Goal: Register for event/course

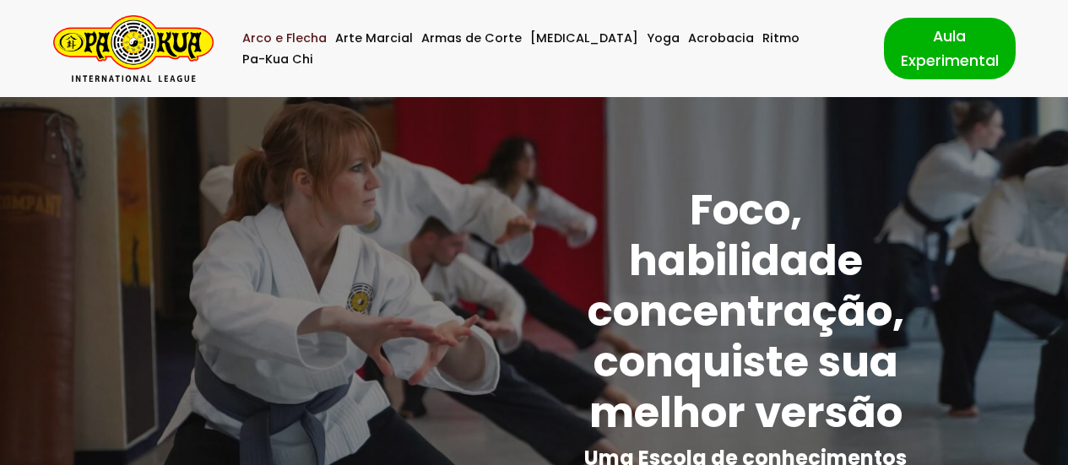
click at [326, 48] on link "Arco e Flecha" at bounding box center [284, 38] width 84 height 21
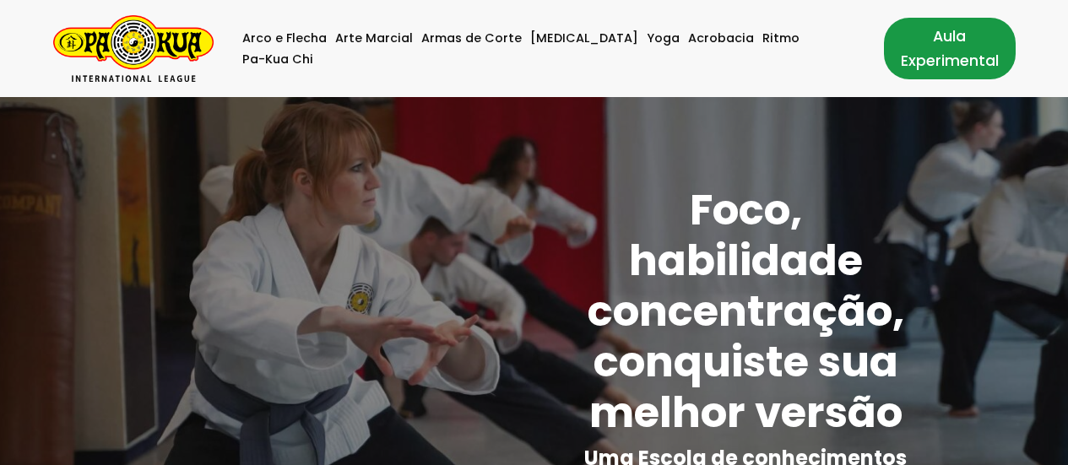
click at [920, 46] on link "Aula Experimental" at bounding box center [950, 48] width 132 height 61
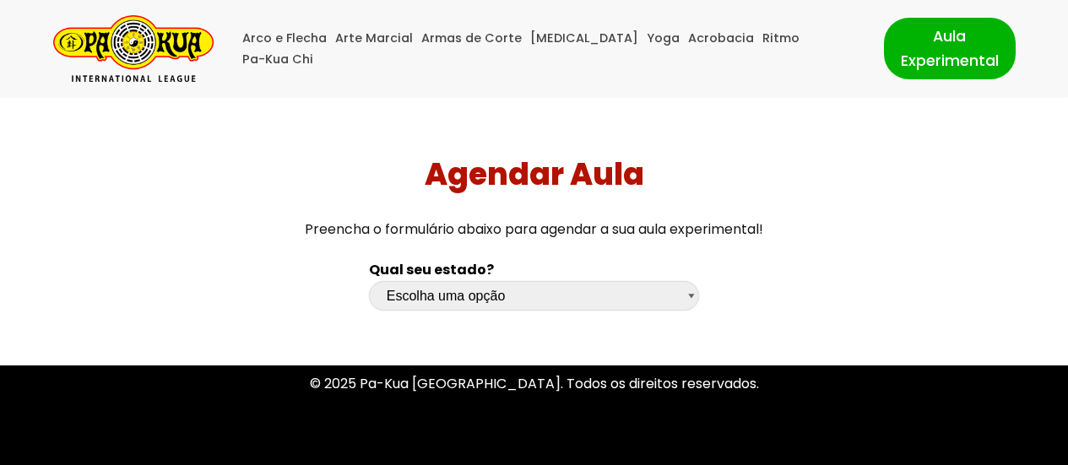
click at [693, 292] on select "Escolha uma opção Rio Grande do Sul Santa Catarina Paraná São Paulo Rio de Jane…" at bounding box center [534, 296] width 330 height 30
select select "sp"
click at [369, 281] on select "Escolha uma opção Rio Grande do Sul Santa Catarina Paraná São Paulo Rio de Jane…" at bounding box center [534, 296] width 330 height 30
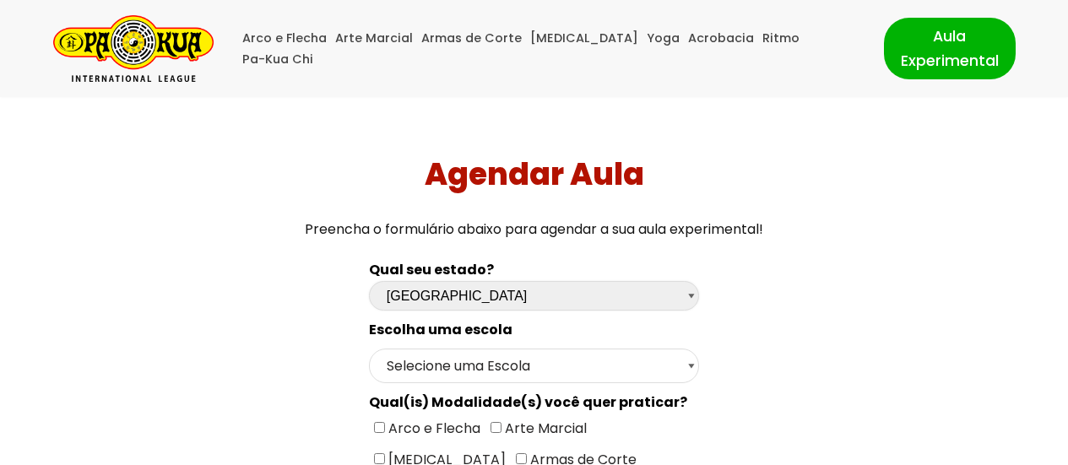
scroll to position [84, 0]
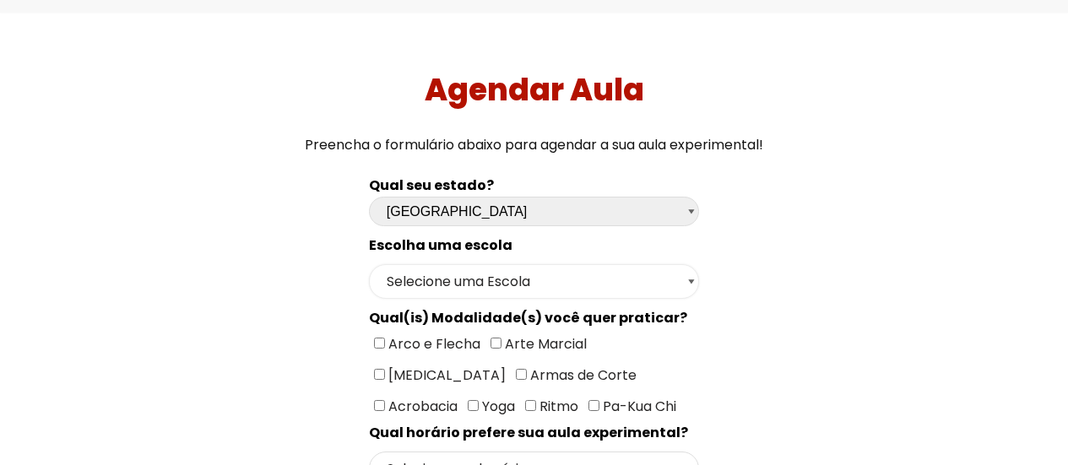
click at [693, 280] on select "Selecione uma Escola São Paulo - Escola Santa Cruz São Paulo - Escola Ana Rosa …" at bounding box center [534, 281] width 330 height 35
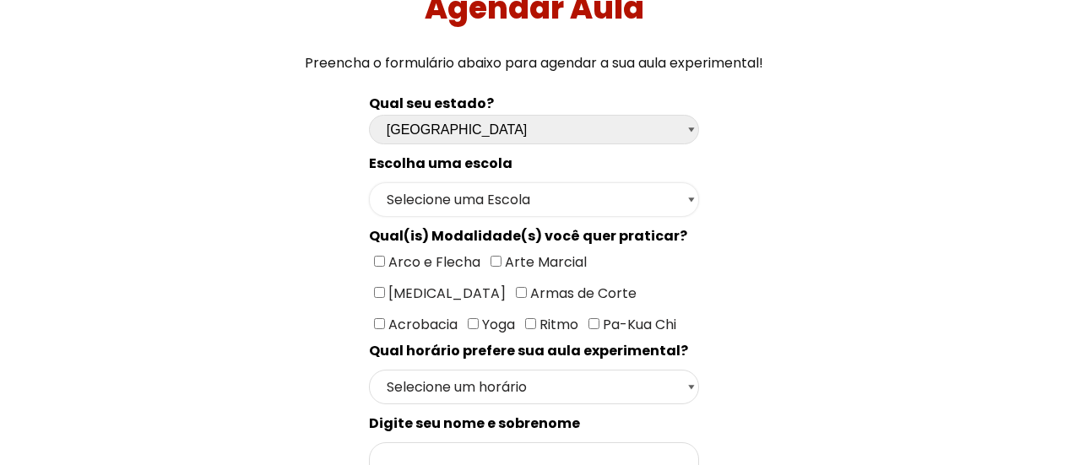
scroll to position [253, 0]
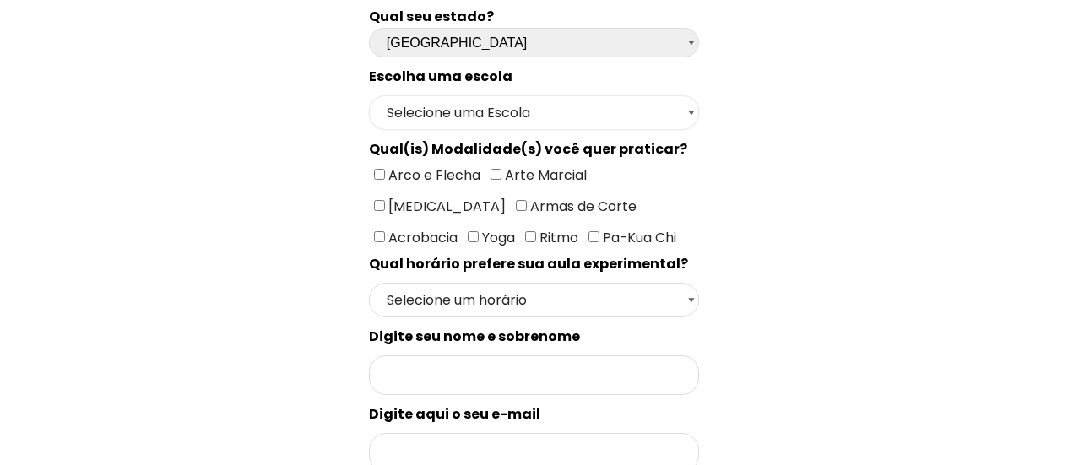
click at [693, 115] on select "Selecione uma Escola São Paulo - Escola Santa Cruz São Paulo - Escola Ana Rosa …" at bounding box center [534, 112] width 330 height 35
select select "São Paulo - Escola Santa Cruz"
click at [369, 95] on select "Selecione uma Escola São Paulo - Escola Santa Cruz São Paulo - Escola Ana Rosa …" at bounding box center [534, 112] width 330 height 35
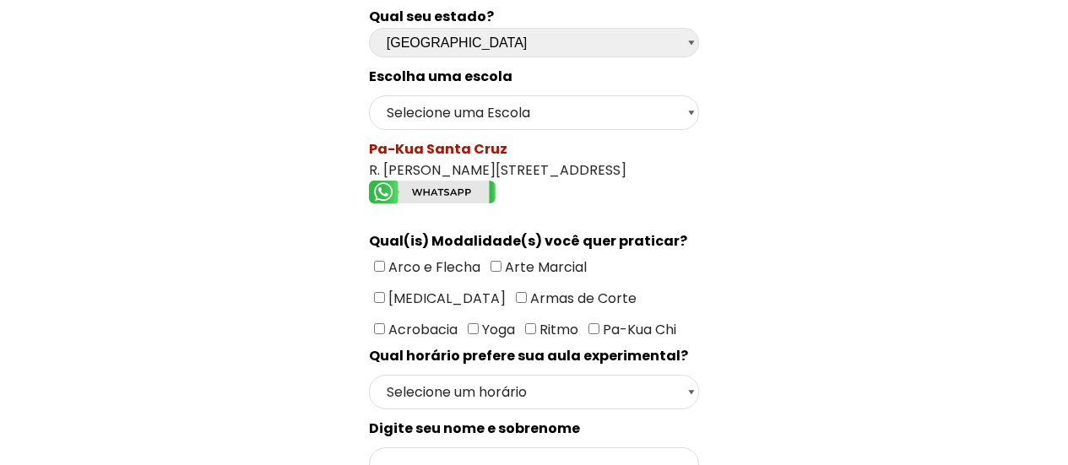
click at [377, 261] on input"] "Arco e Flecha" at bounding box center [379, 266] width 11 height 11
checkbox input"] "true"
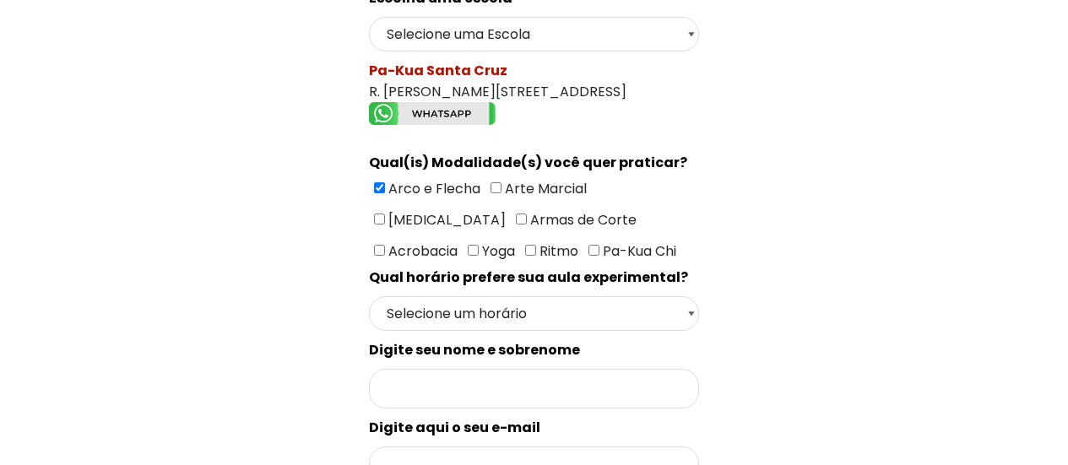
scroll to position [338, 0]
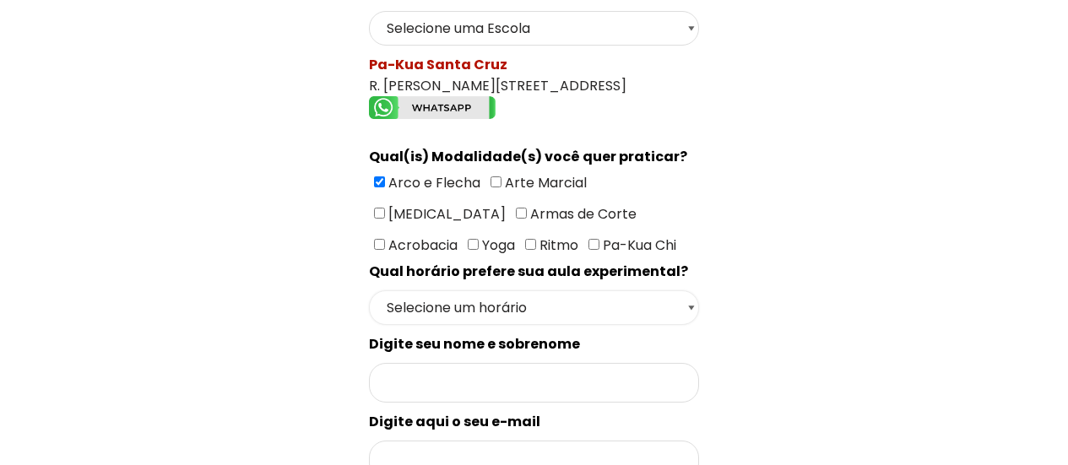
click at [697, 305] on select "Selecione um horário Manhã Tarde Noite" at bounding box center [534, 308] width 330 height 35
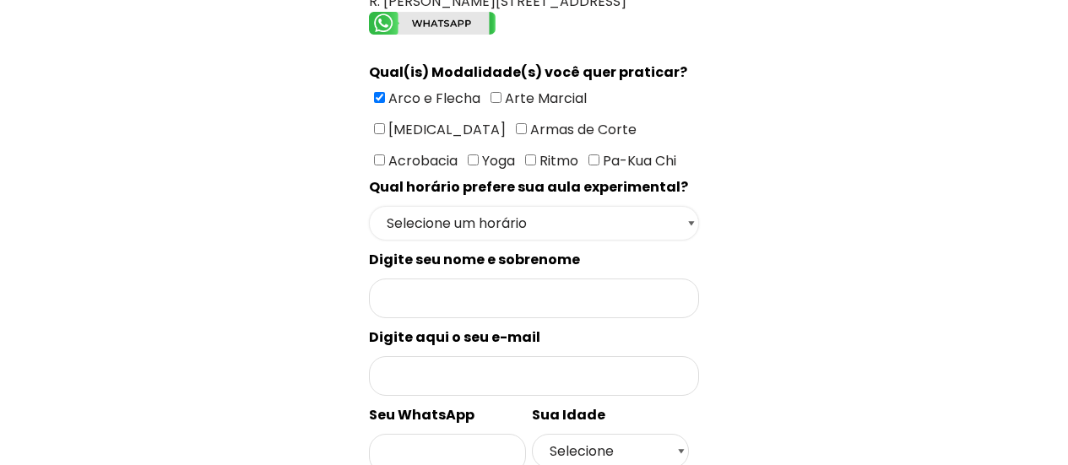
click at [693, 218] on select "Selecione um horário Manhã Tarde Noite" at bounding box center [534, 223] width 330 height 35
select select "Tarde"
click at [369, 206] on select "Selecione um horário Manhã Tarde Noite" at bounding box center [534, 223] width 330 height 35
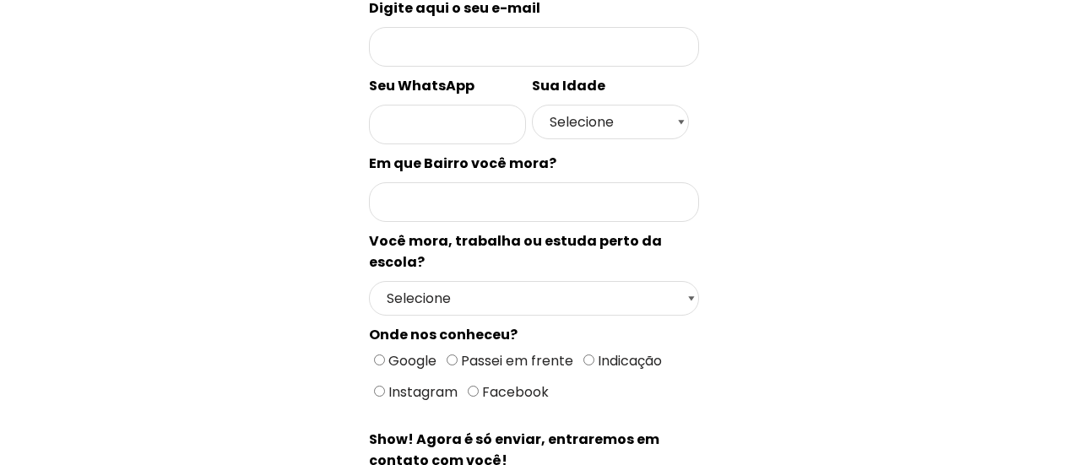
scroll to position [760, 0]
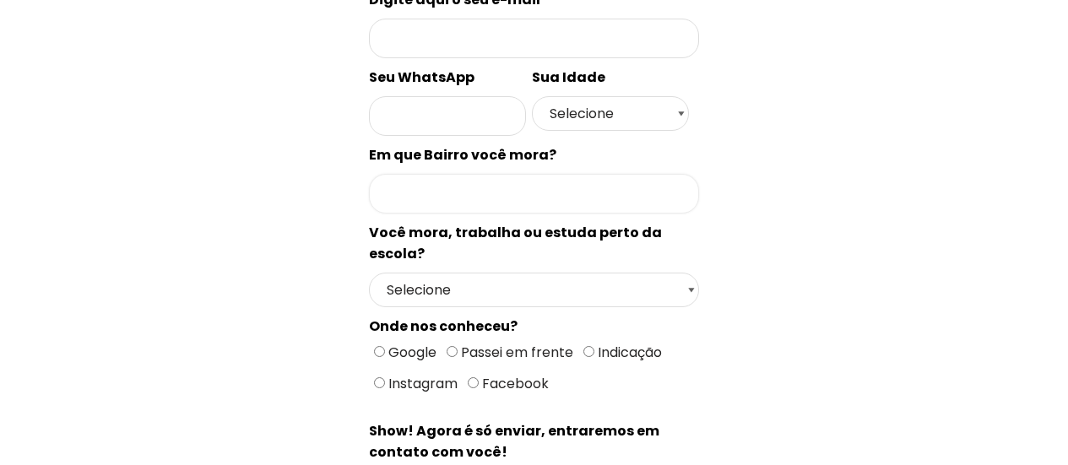
click at [683, 182] on input "Formulário de contacto" at bounding box center [534, 194] width 330 height 40
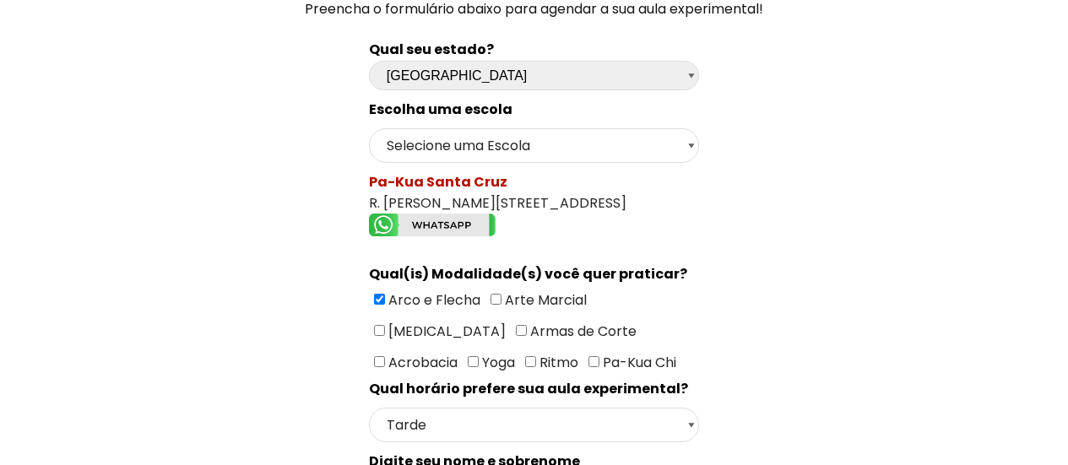
scroll to position [169, 0]
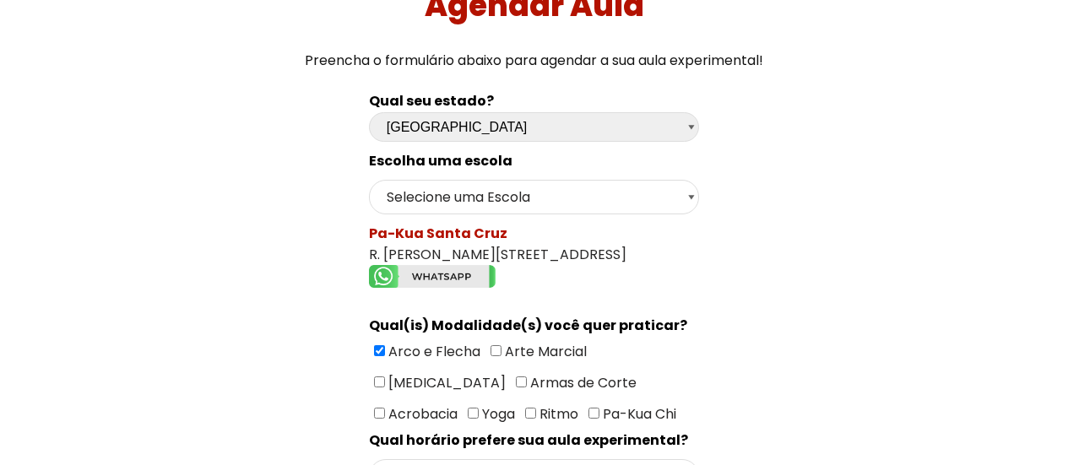
click at [416, 267] on img "Formulário de contacto" at bounding box center [432, 276] width 127 height 23
